Goal: Task Accomplishment & Management: Manage account settings

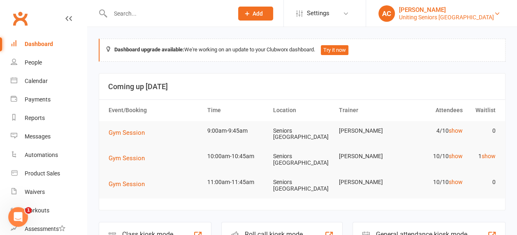
click at [457, 19] on div "Uniting Seniors Gym Westmead" at bounding box center [446, 17] width 95 height 7
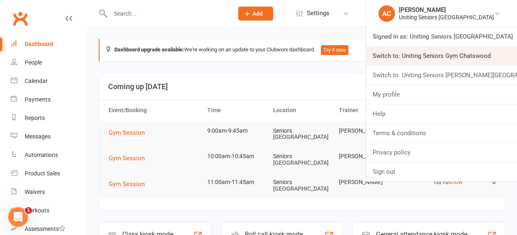
click at [459, 52] on link "Switch to: Uniting Seniors Gym Chatswood" at bounding box center [441, 56] width 151 height 19
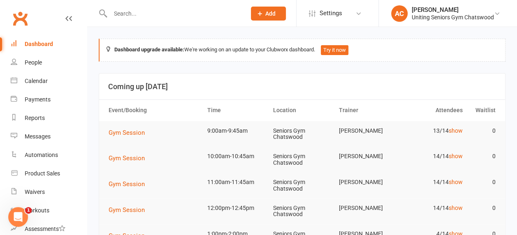
scroll to position [26, 0]
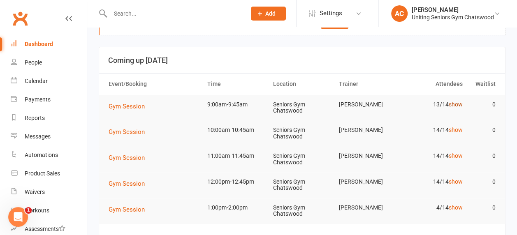
click at [450, 103] on link "show" at bounding box center [456, 104] width 14 height 7
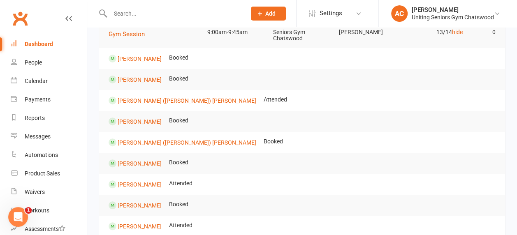
scroll to position [99, 0]
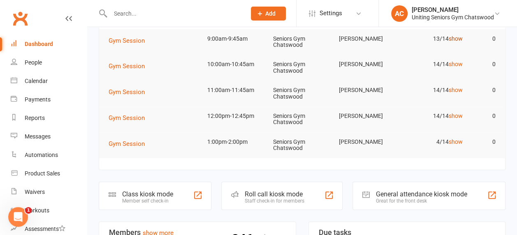
click at [460, 40] on link "show" at bounding box center [456, 38] width 14 height 7
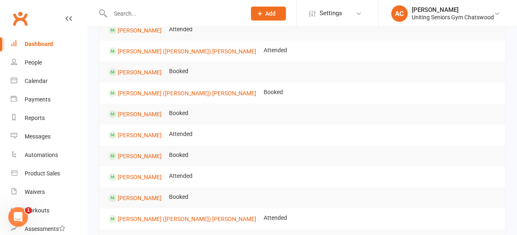
scroll to position [147, 0]
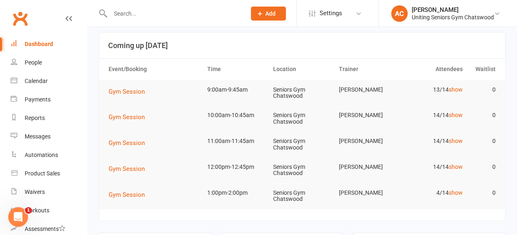
scroll to position [30, 0]
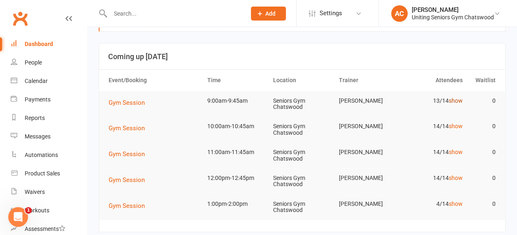
click at [455, 99] on link "show" at bounding box center [456, 101] width 14 height 7
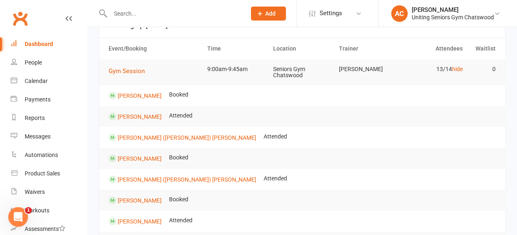
scroll to position [0, 0]
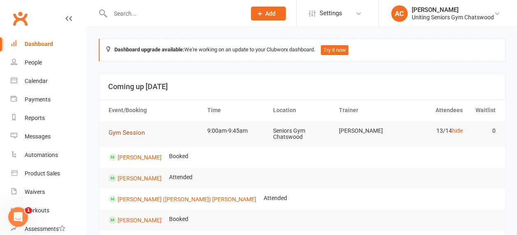
click at [130, 133] on span "Gym Session" at bounding box center [127, 132] width 36 height 7
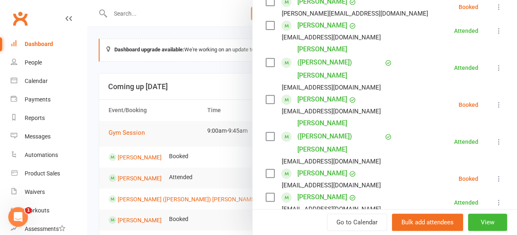
scroll to position [160, 0]
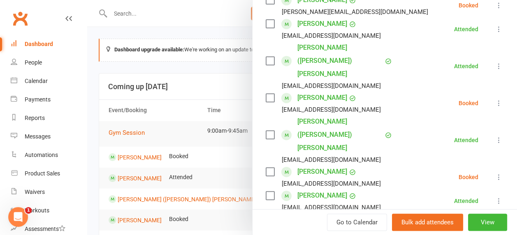
click at [495, 99] on icon at bounding box center [499, 103] width 8 height 8
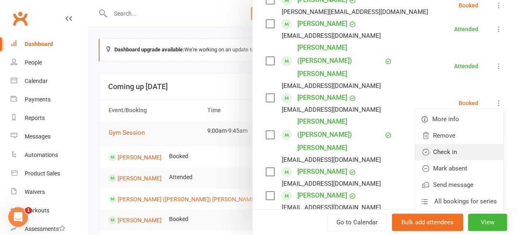
click at [446, 144] on link "Check in" at bounding box center [459, 152] width 88 height 16
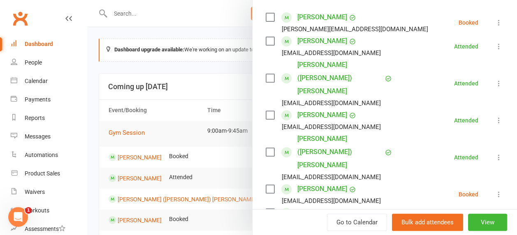
scroll to position [142, 0]
click at [195, 169] on div at bounding box center [302, 117] width 430 height 235
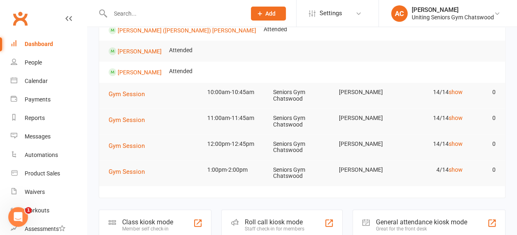
scroll to position [351, 0]
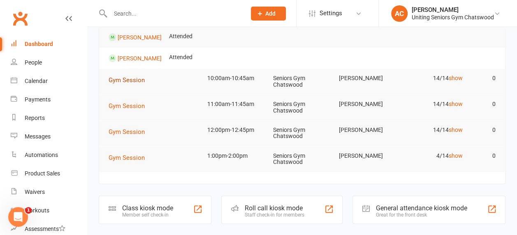
click at [137, 79] on span "Gym Session" at bounding box center [127, 80] width 36 height 7
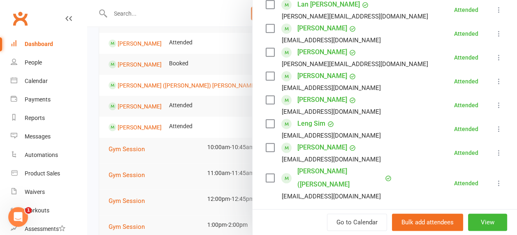
scroll to position [0, 0]
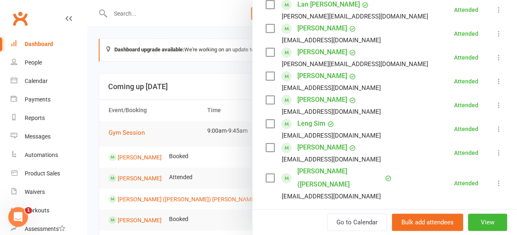
click at [172, 20] on div at bounding box center [302, 117] width 430 height 235
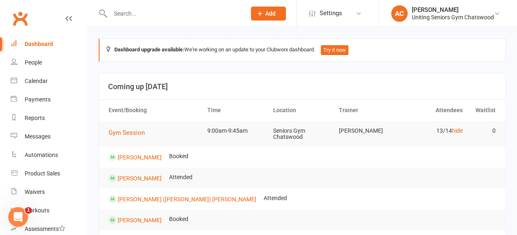
click at [121, 12] on input "text" at bounding box center [174, 14] width 133 height 12
click at [145, 14] on input "text" at bounding box center [174, 14] width 133 height 12
click at [133, 16] on input "text" at bounding box center [174, 14] width 133 height 12
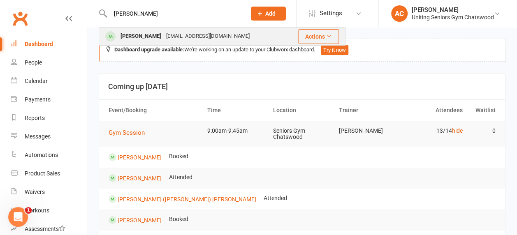
type input "meryl"
click at [142, 33] on div "Merilyn Sleigh" at bounding box center [141, 36] width 46 height 12
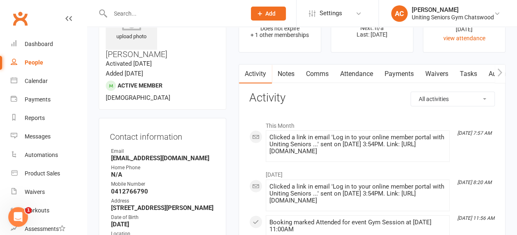
scroll to position [42, 0]
